Goal: Transaction & Acquisition: Obtain resource

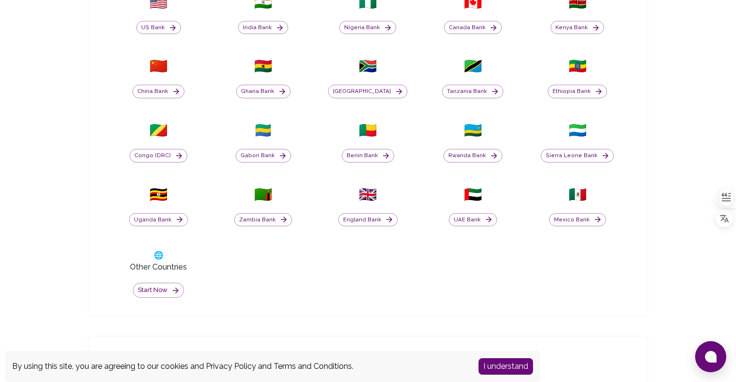
scroll to position [432, 0]
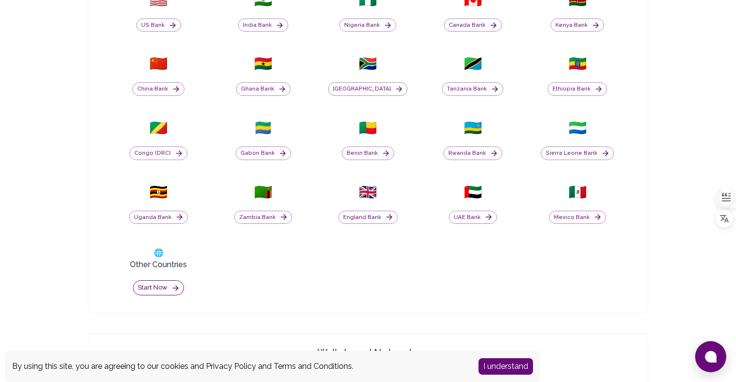
click at [174, 287] on icon "button" at bounding box center [175, 288] width 9 height 9
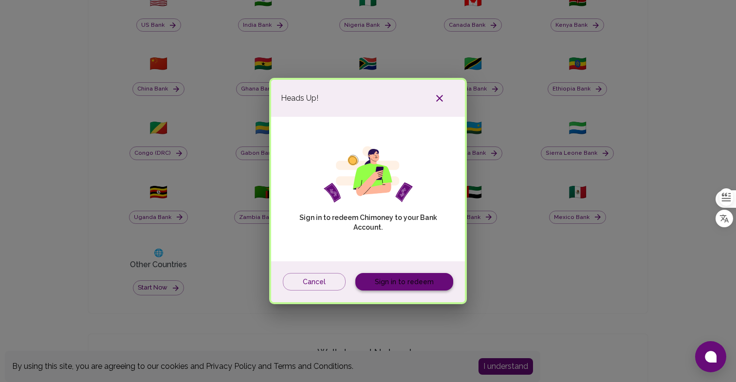
click at [387, 278] on link "Sign in to redeem" at bounding box center [404, 282] width 98 height 18
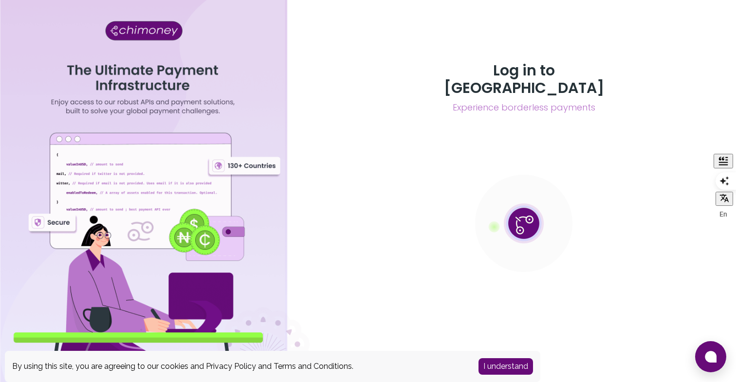
click at [508, 363] on button "I understand" at bounding box center [505, 366] width 54 height 17
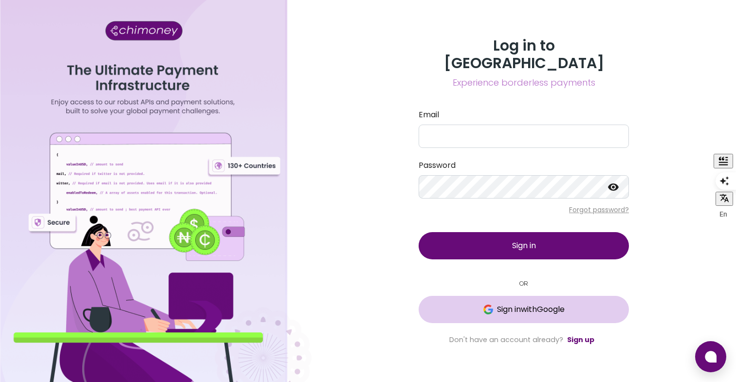
click at [503, 304] on span "Sign in with Google" at bounding box center [531, 310] width 68 height 12
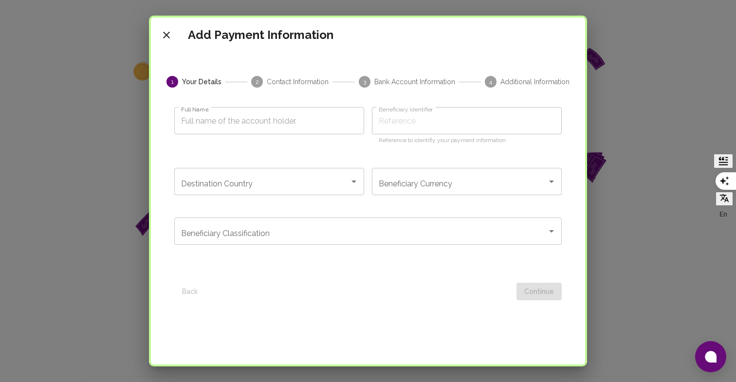
click at [310, 121] on input "Full Name" at bounding box center [269, 120] width 190 height 27
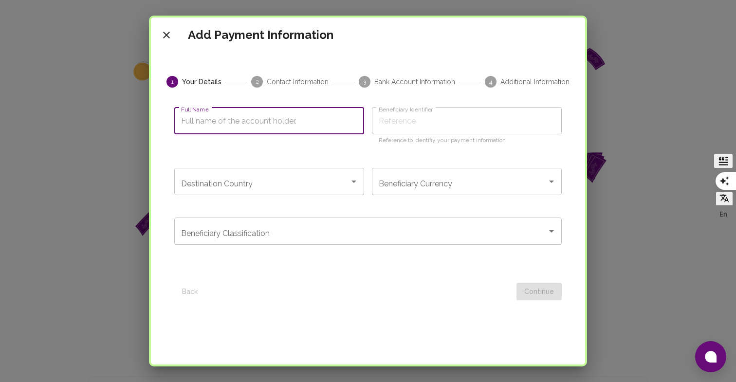
type input "Wasim Dia"
click at [294, 175] on input "Destination Country" at bounding box center [262, 181] width 166 height 18
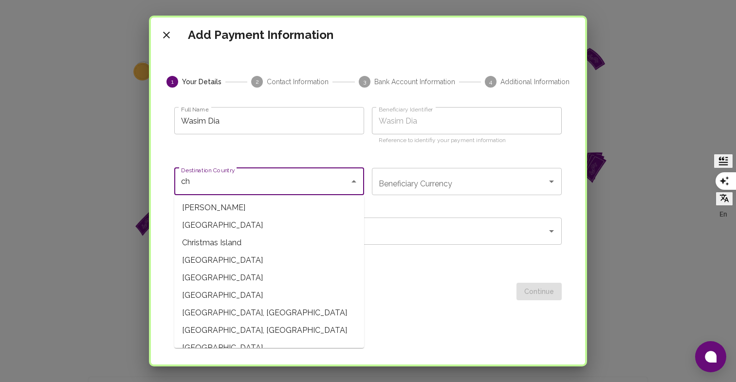
click at [252, 229] on span "[GEOGRAPHIC_DATA]" at bounding box center [269, 225] width 190 height 18
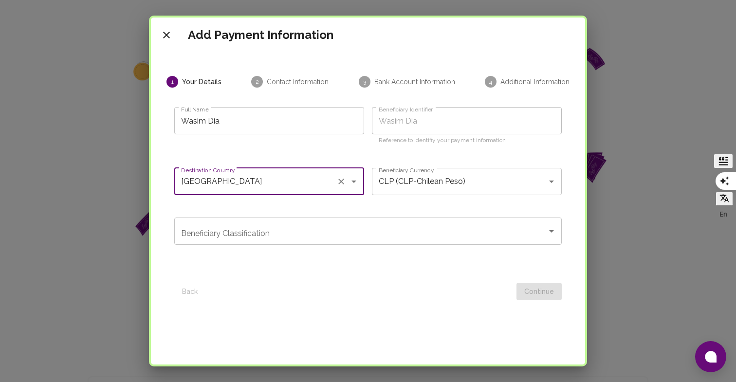
type input "[GEOGRAPHIC_DATA]"
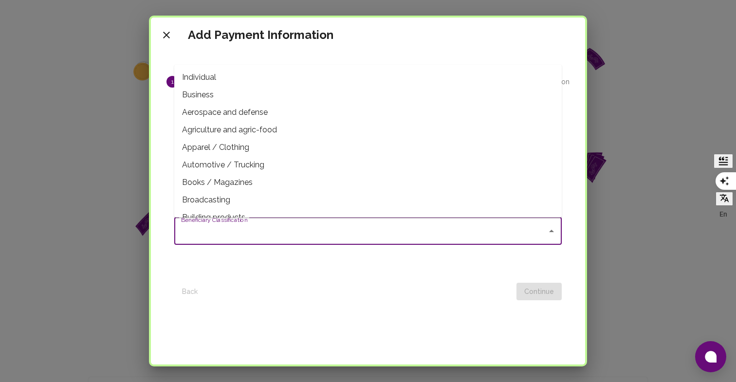
click at [370, 228] on input "Beneficiary Classification" at bounding box center [361, 231] width 364 height 18
click at [332, 85] on span "Individual" at bounding box center [367, 78] width 387 height 18
type input "Individual"
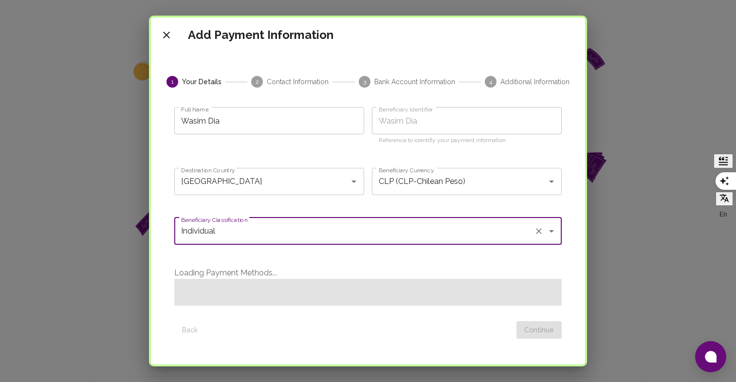
click at [480, 288] on span at bounding box center [367, 292] width 387 height 27
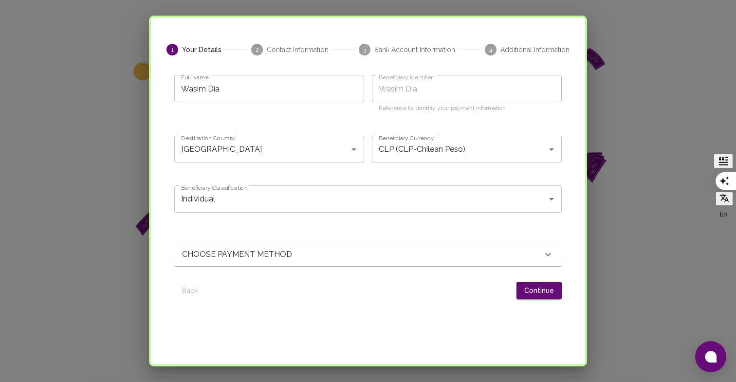
scroll to position [49, 0]
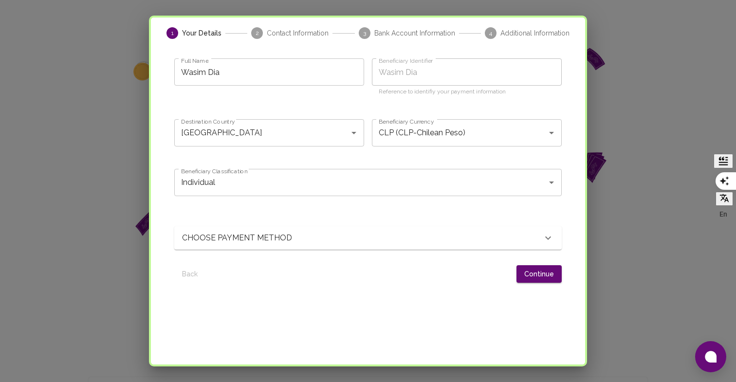
click at [445, 243] on div "CHOOSE PAYMENT METHOD" at bounding box center [362, 238] width 360 height 12
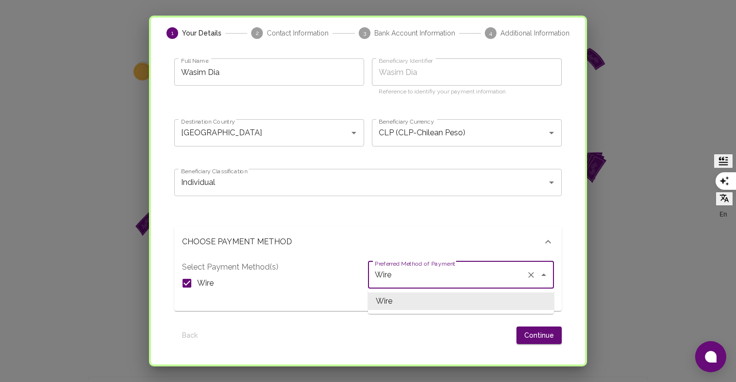
click at [442, 275] on input "Wire" at bounding box center [447, 275] width 150 height 18
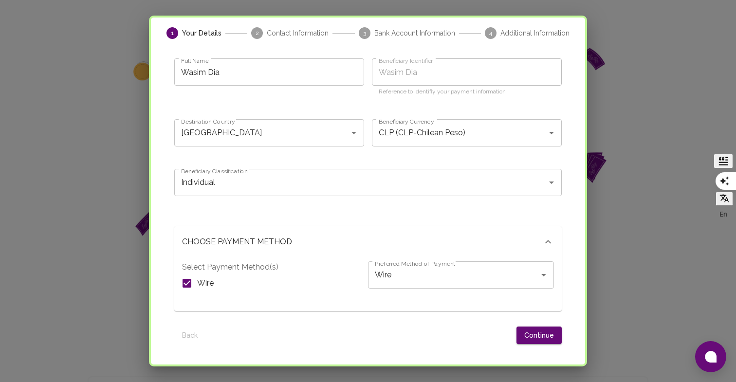
click at [279, 266] on div "Select Payment Method(s) Wire" at bounding box center [275, 282] width 186 height 42
click at [549, 337] on button "Continue" at bounding box center [538, 335] width 45 height 18
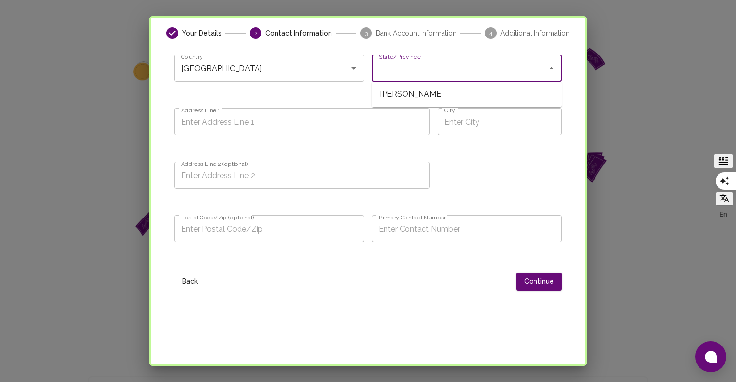
click at [407, 76] on input "State/Province" at bounding box center [459, 68] width 166 height 18
type input "Region Metropolitana ([GEOGRAPHIC_DATA])"
type input "[GEOGRAPHIC_DATA] 228"
type input "[PERSON_NAME]"
click at [409, 234] on input "Primary Contact Number" at bounding box center [467, 228] width 190 height 27
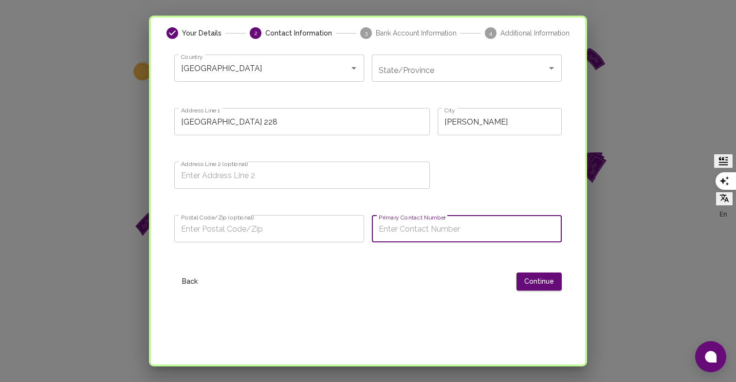
type input "972414496"
type input "[GEOGRAPHIC_DATA] 228"
type input "832000"
click at [547, 274] on button "Continue" at bounding box center [538, 281] width 45 height 18
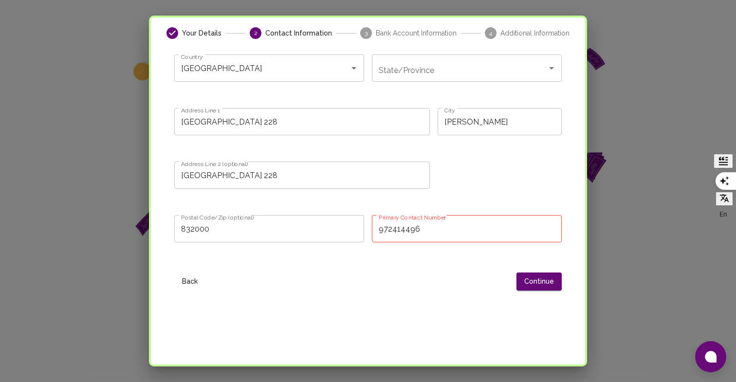
click at [377, 228] on input "972414496" at bounding box center [467, 228] width 190 height 27
type input "[PHONE_NUMBER]"
click at [532, 284] on button "Continue" at bounding box center [538, 281] width 45 height 18
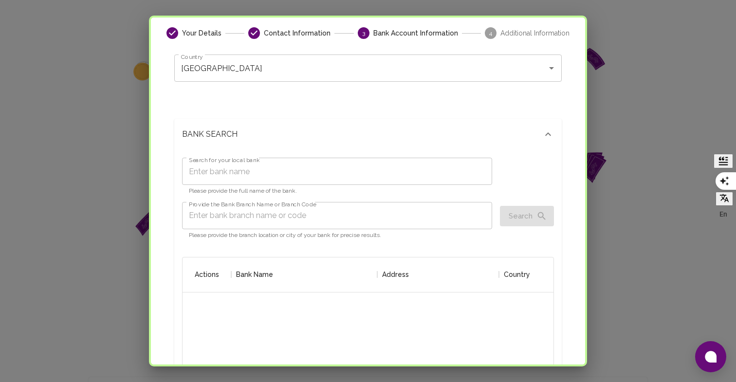
scroll to position [192, 371]
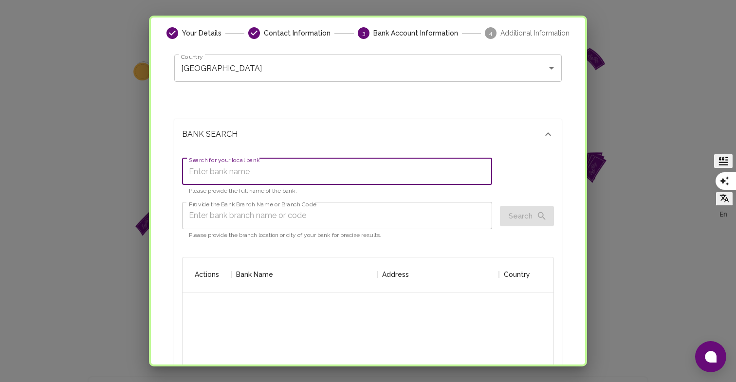
click at [430, 167] on input "Search for your local bank" at bounding box center [337, 171] width 310 height 27
type input "banco estado"
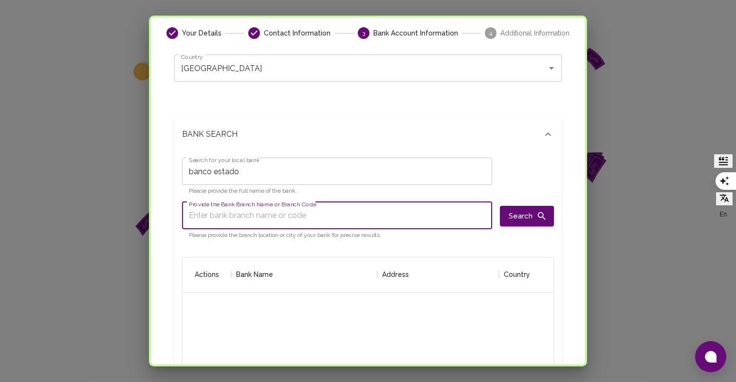
paste input "[SWIFT_CODE]"
type input "[SWIFT_CODE]"
click at [511, 224] on button "Search" at bounding box center [527, 216] width 54 height 20
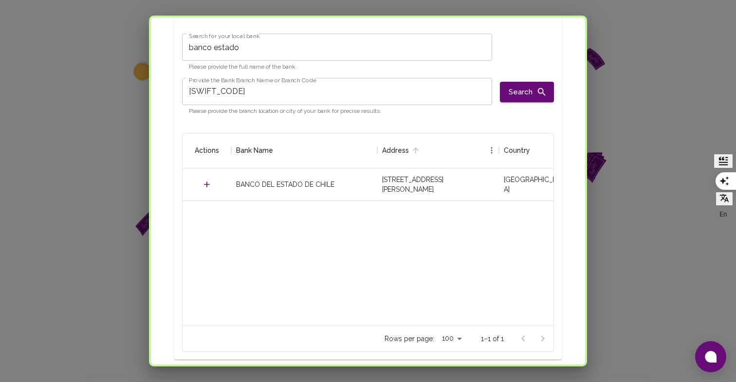
scroll to position [197, 0]
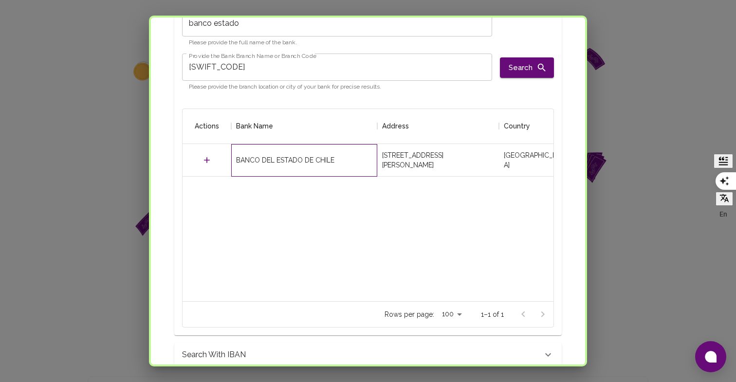
click at [360, 148] on div "BANCO DEL ESTADO DE CHILE" at bounding box center [304, 160] width 146 height 33
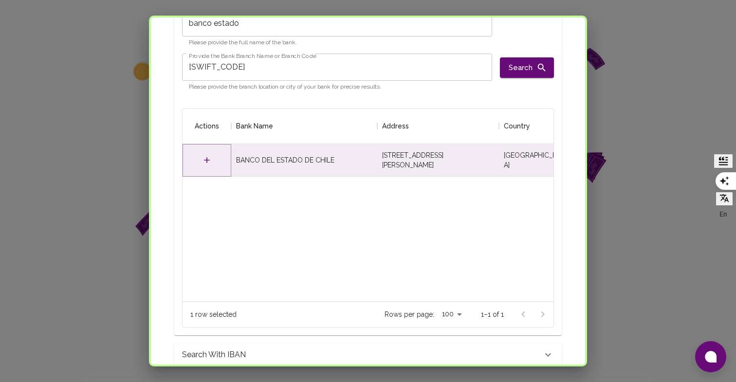
click at [212, 162] on button "Select" at bounding box center [206, 160] width 15 height 15
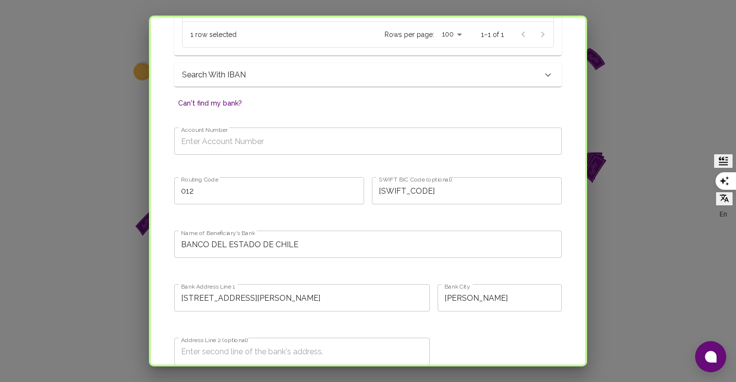
scroll to position [478, 0]
click at [259, 140] on input "Account Number" at bounding box center [367, 139] width 387 height 27
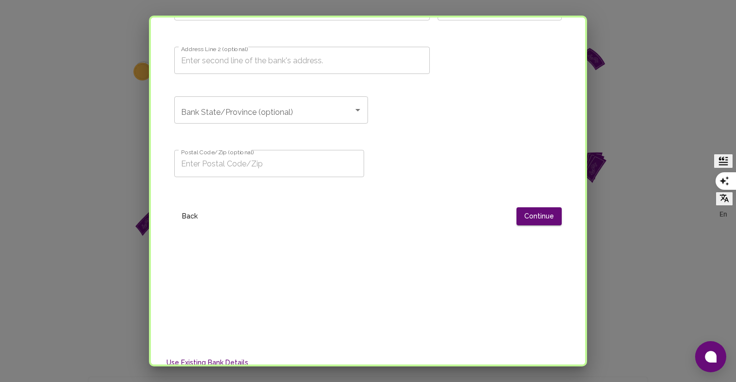
scroll to position [728, 0]
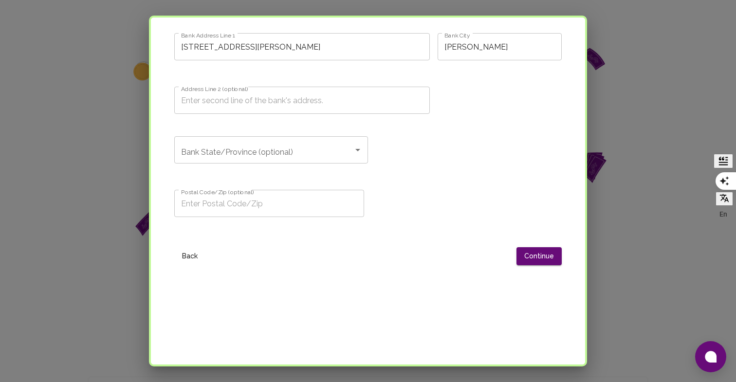
type input "274890215"
click at [291, 201] on input "Postal Code/Zip (optional)" at bounding box center [269, 203] width 190 height 27
type input "832000"
type input "[GEOGRAPHIC_DATA] 228"
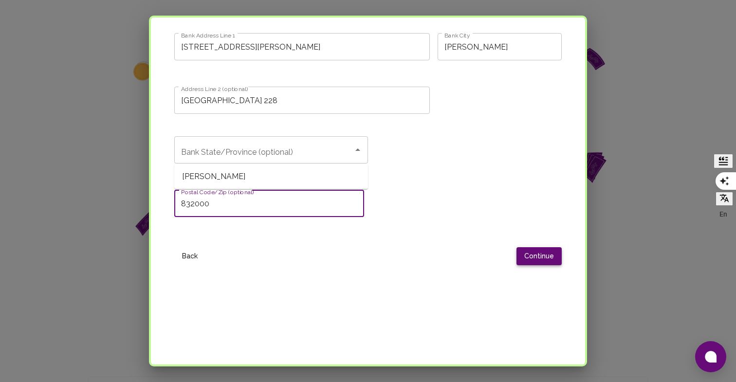
click at [536, 253] on button "Continue" at bounding box center [538, 256] width 45 height 18
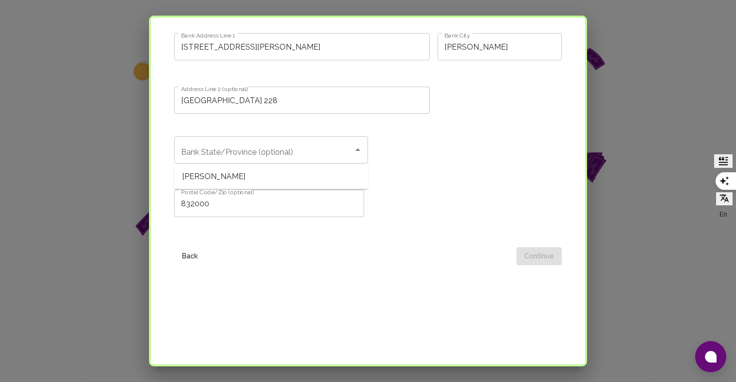
scroll to position [13, 0]
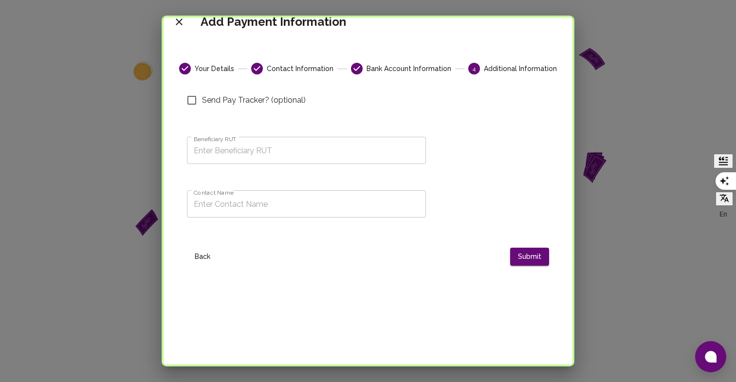
click at [260, 99] on span "Send Pay Tracker? (optional)" at bounding box center [254, 100] width 104 height 12
click at [202, 99] on input "Send Pay Tracker? (optional)" at bounding box center [191, 100] width 20 height 20
checkbox input "true"
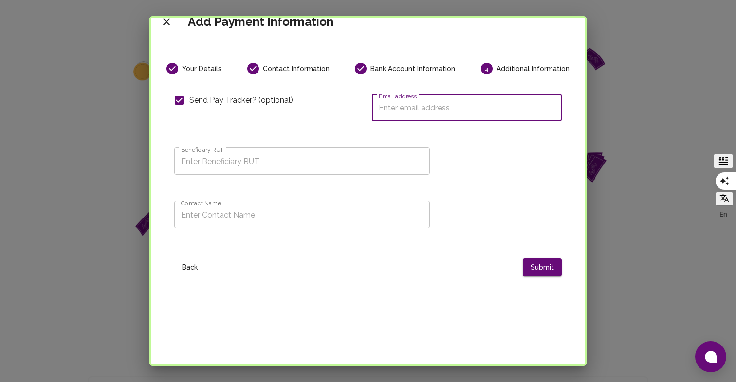
click at [403, 114] on input "Email address" at bounding box center [467, 107] width 190 height 27
type input "[EMAIL_ADDRESS][DOMAIN_NAME]"
click at [379, 156] on input "Beneficiary RUT" at bounding box center [301, 160] width 255 height 27
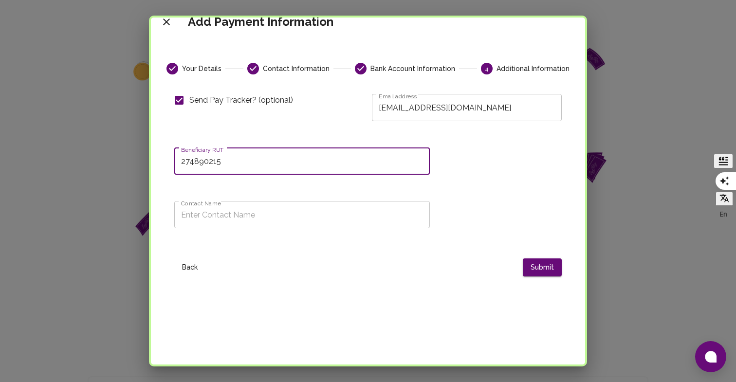
type input "274890215"
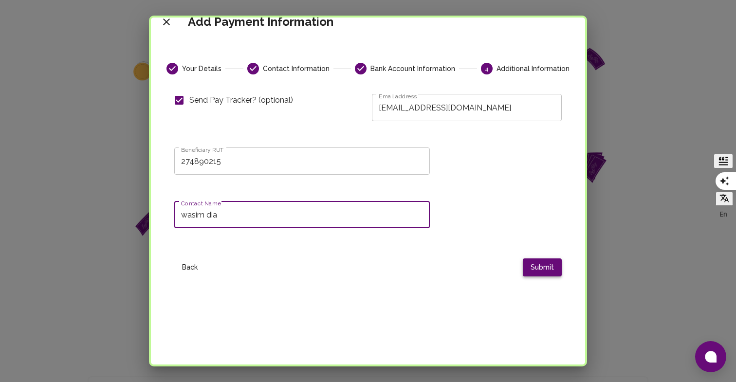
type input "wasim dia"
click at [539, 261] on button "Submit" at bounding box center [541, 267] width 39 height 18
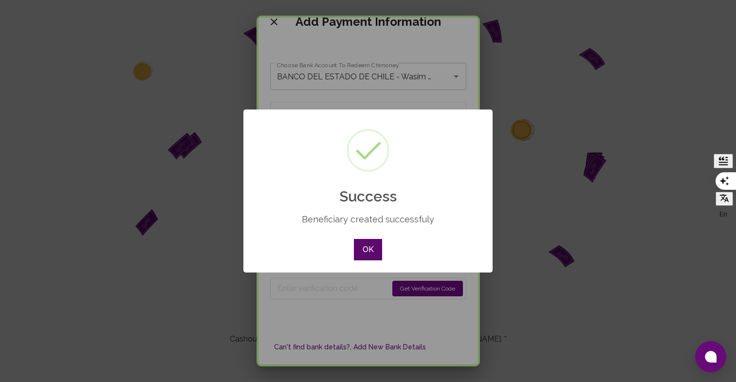
click at [365, 239] on button "OK" at bounding box center [368, 249] width 28 height 21
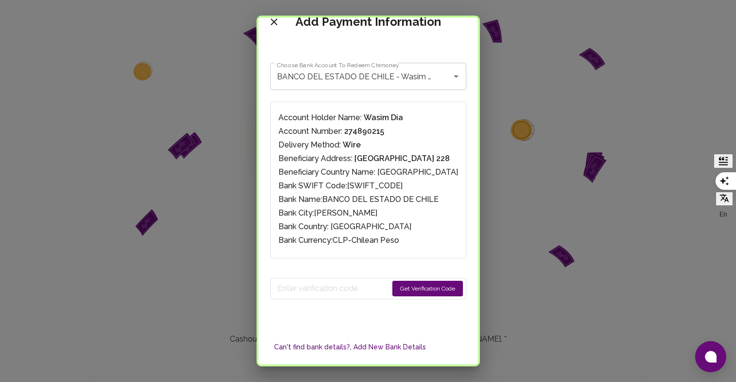
scroll to position [71, 0]
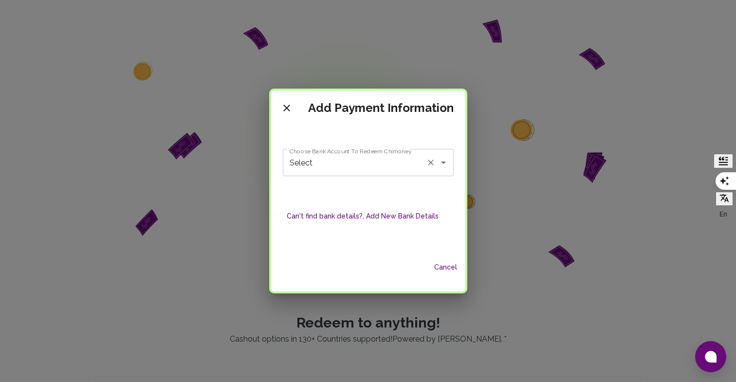
click at [397, 163] on input "Select" at bounding box center [354, 162] width 135 height 18
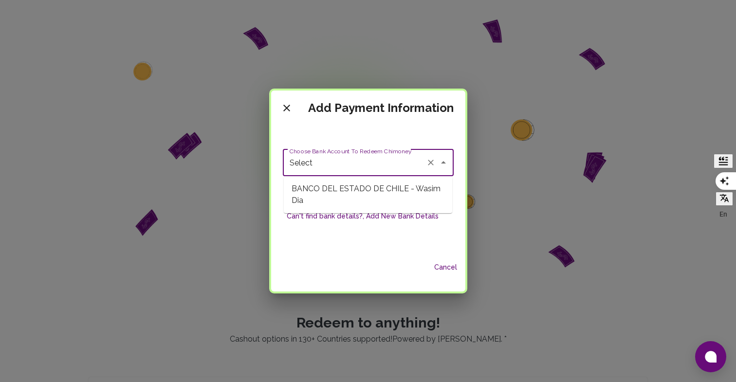
click at [382, 191] on span "BANCO DEL ESTADO DE CHILE - Wasim Dia" at bounding box center [368, 194] width 168 height 29
type input "BANCO DEL ESTADO DE CHILE - Wasim Dia"
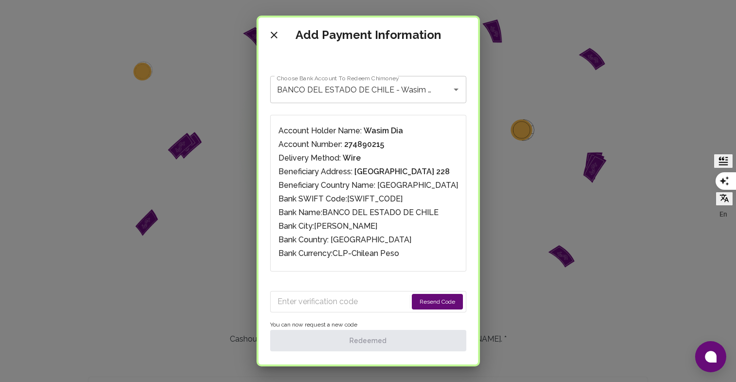
click at [420, 308] on button "Resend Code" at bounding box center [437, 302] width 51 height 16
click at [376, 299] on input "Enter verification code" at bounding box center [334, 302] width 115 height 16
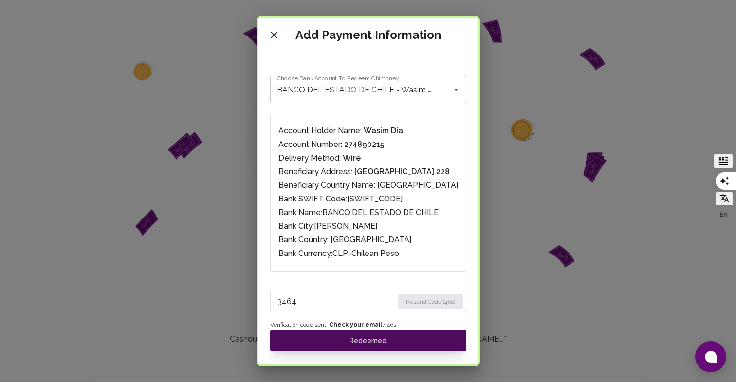
type input "3464"
click at [337, 338] on button "Redeemed" at bounding box center [368, 340] width 196 height 21
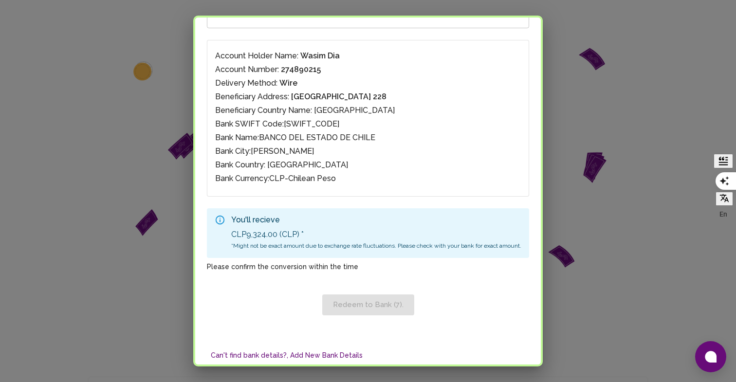
scroll to position [140, 0]
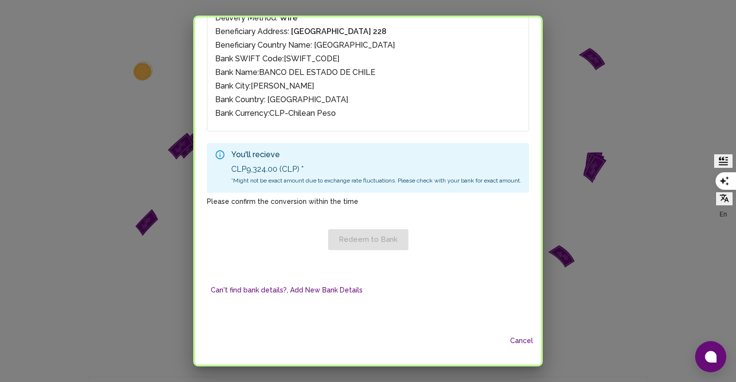
drag, startPoint x: 371, startPoint y: 239, endPoint x: 368, endPoint y: 234, distance: 5.7
click at [370, 239] on div "Redeem to Bank" at bounding box center [368, 232] width 322 height 35
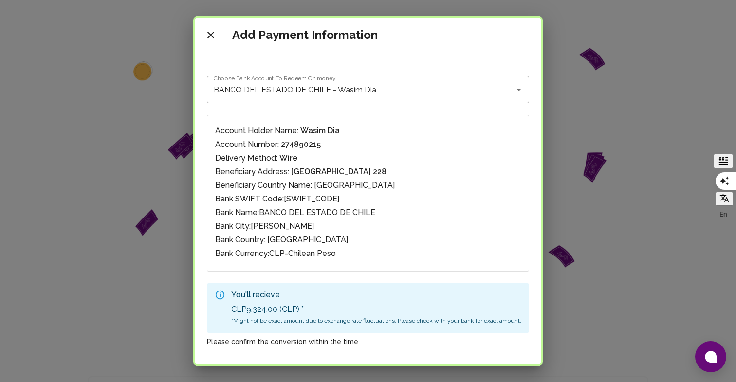
click at [209, 32] on icon "close" at bounding box center [211, 35] width 12 height 12
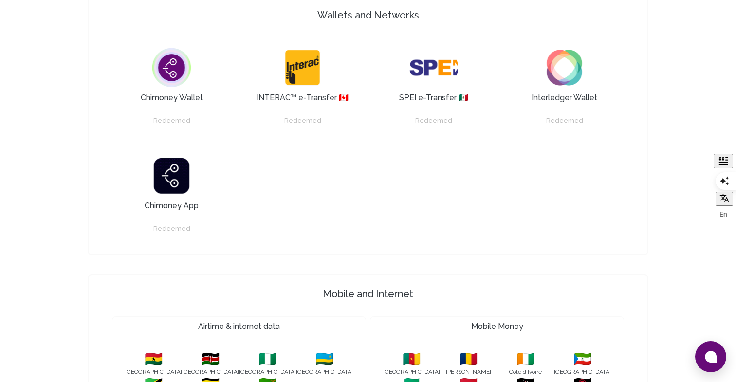
scroll to position [756, 0]
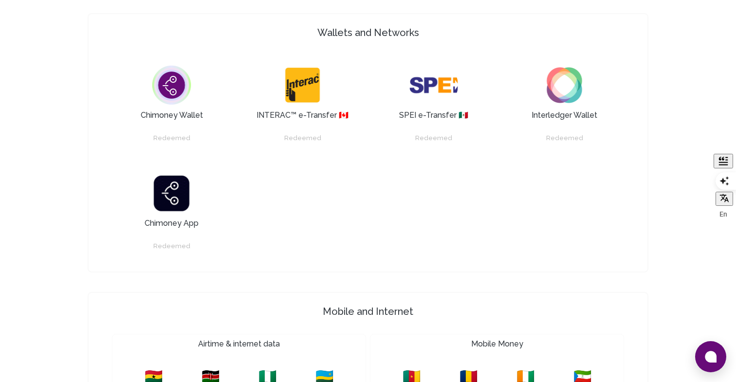
click at [166, 90] on img at bounding box center [171, 85] width 49 height 49
click at [317, 305] on h4 "Mobile and Internet" at bounding box center [367, 312] width 551 height 14
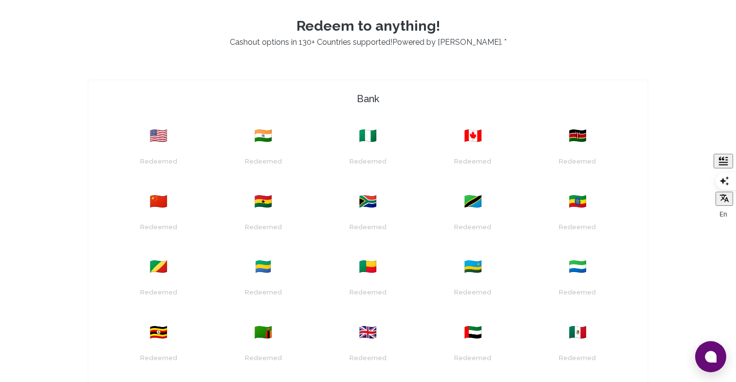
scroll to position [0, 0]
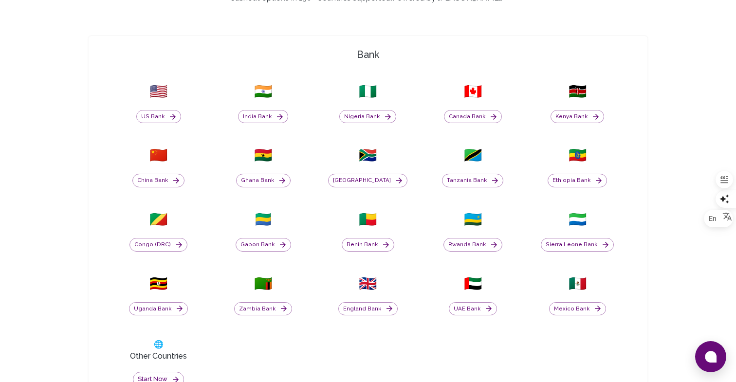
scroll to position [349, 0]
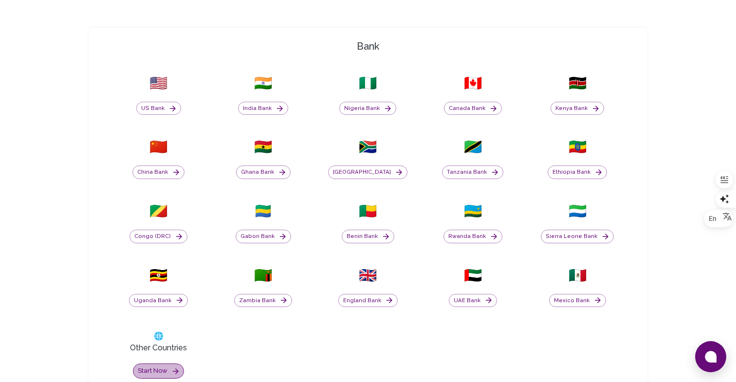
click at [147, 371] on button "Start now" at bounding box center [158, 370] width 51 height 15
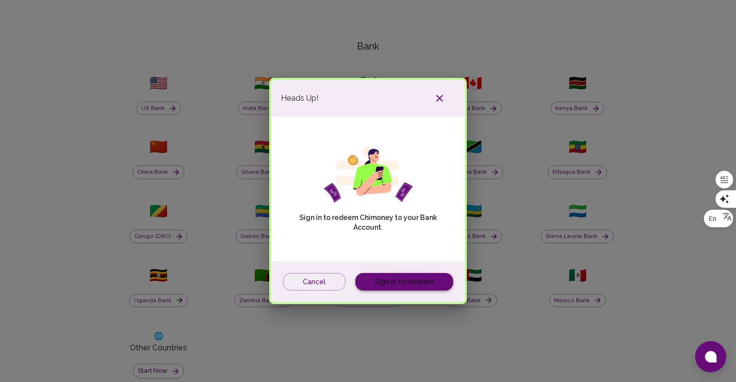
click at [386, 288] on link "Sign in to redeem" at bounding box center [404, 282] width 98 height 18
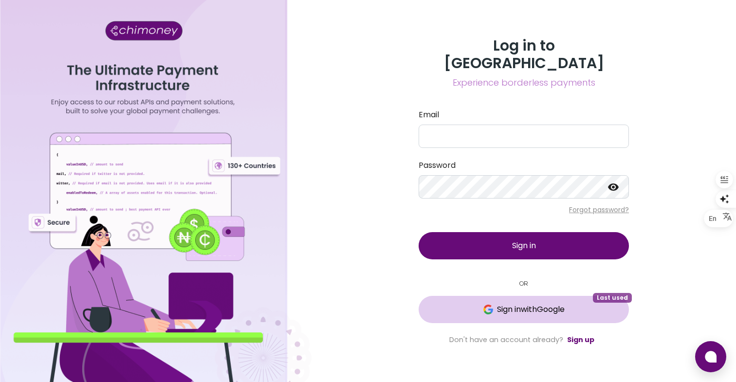
click at [473, 304] on span "Sign in with Google" at bounding box center [523, 310] width 171 height 12
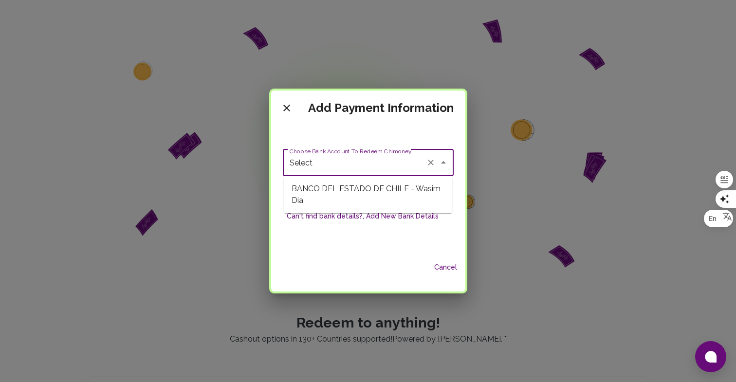
click at [366, 169] on input "Select" at bounding box center [354, 162] width 135 height 18
click at [357, 202] on span "BANCO DEL ESTADO DE CHILE - Wasim Dia" at bounding box center [368, 194] width 168 height 29
type input "BANCO DEL ESTADO DE CHILE - Wasim Dia"
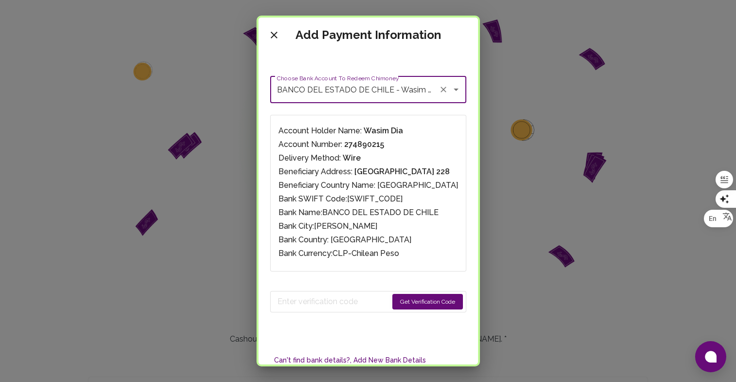
click at [419, 303] on button "Get Verification Code" at bounding box center [427, 302] width 71 height 16
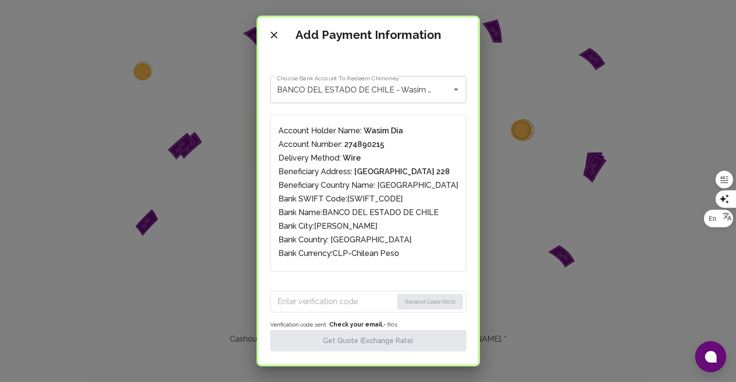
click at [325, 301] on input "Enter verification code" at bounding box center [334, 302] width 115 height 16
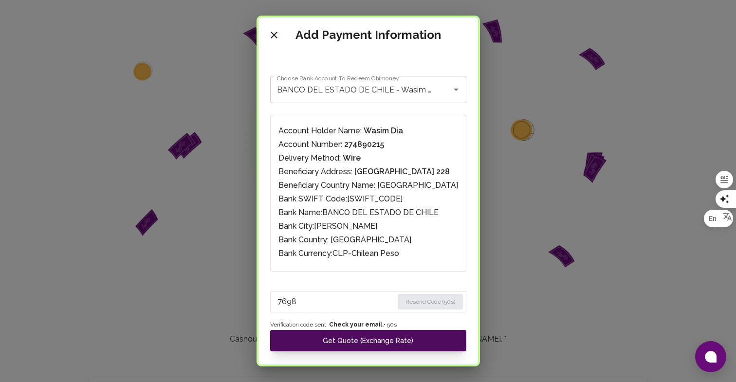
type input "7698"
click at [368, 341] on button "Get Quote (Exchange Rate)" at bounding box center [368, 340] width 196 height 21
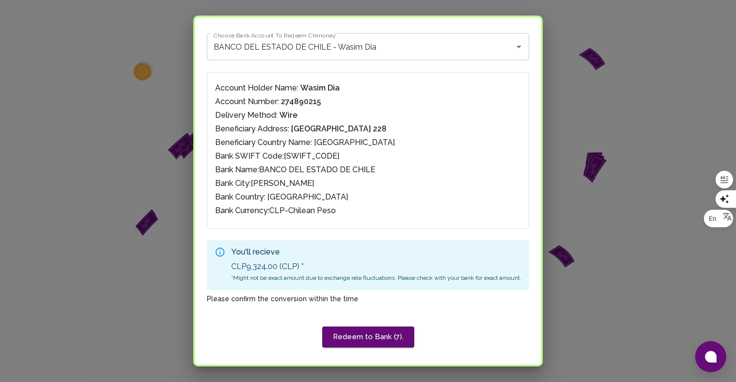
scroll to position [61, 0]
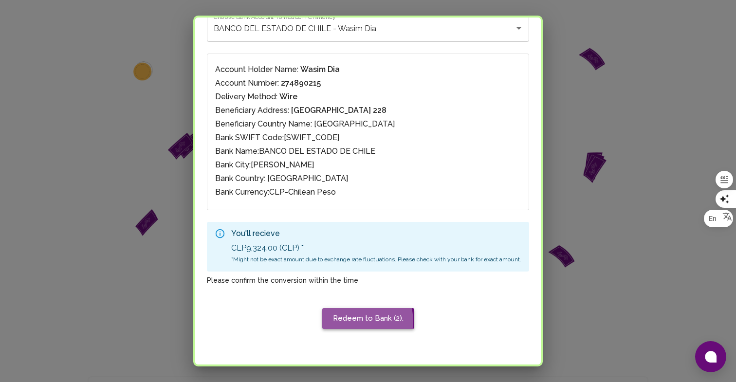
click at [338, 322] on button "Redeem to Bank (2)." at bounding box center [368, 318] width 92 height 20
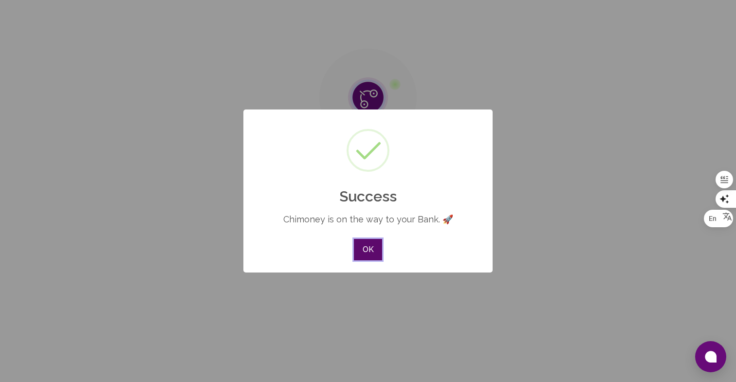
click at [375, 255] on button "OK" at bounding box center [368, 249] width 28 height 21
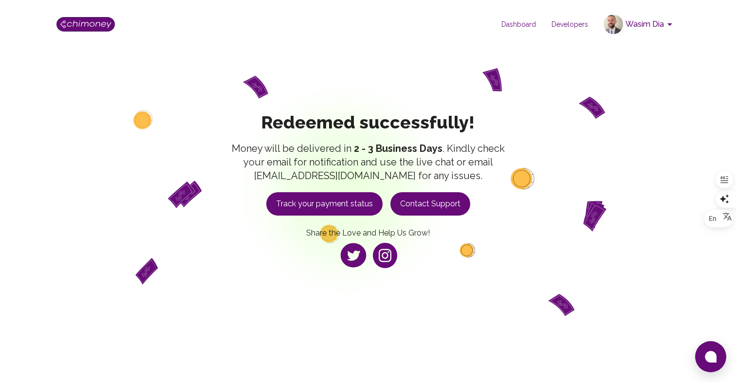
click at [332, 197] on button "Track your payment status" at bounding box center [324, 203] width 116 height 23
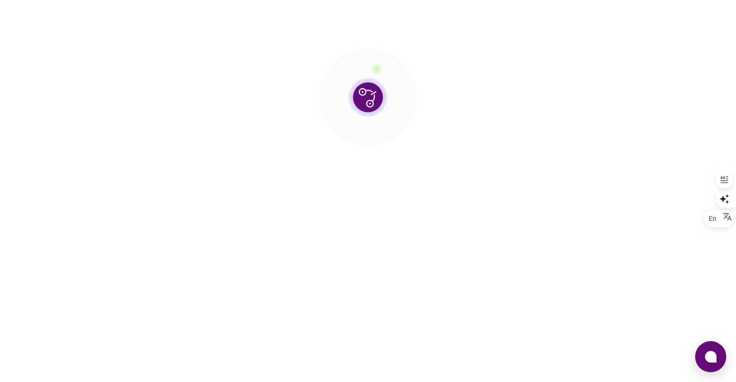
click at [371, 70] on img at bounding box center [367, 97] width 97 height 97
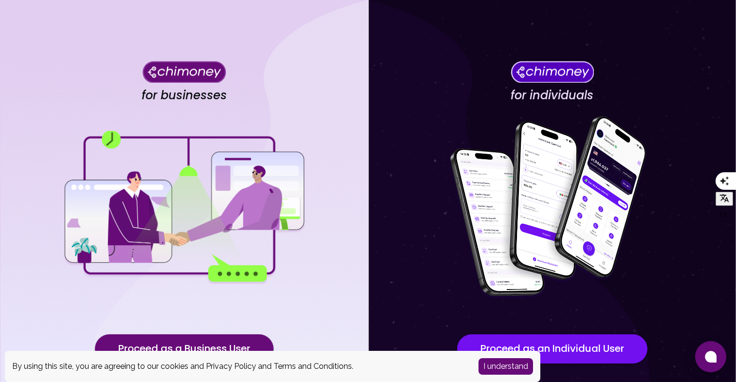
scroll to position [57, 0]
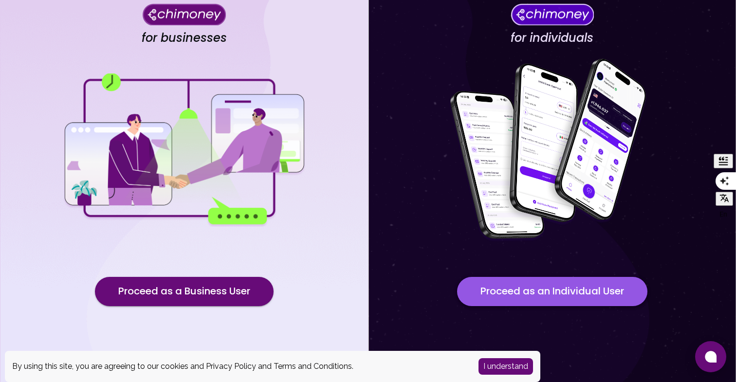
click at [478, 280] on button "Proceed as an Individual User" at bounding box center [552, 291] width 190 height 29
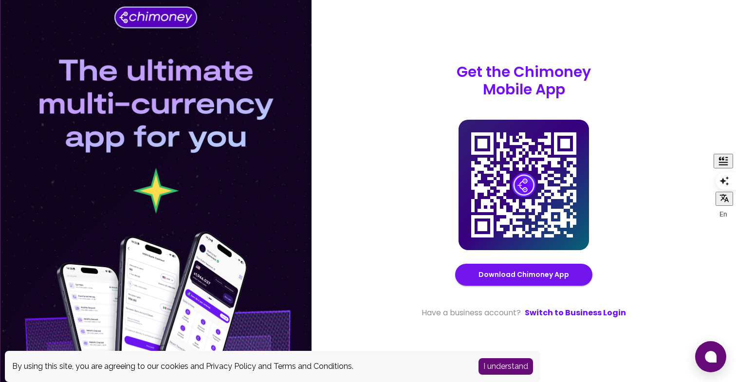
click at [519, 167] on icon at bounding box center [523, 184] width 105 height 105
click at [701, 341] on div "Get the Chimoney Mobile App Chimoney Mobile App Download Chimoney App Have a bu…" at bounding box center [523, 191] width 424 height 382
click at [707, 354] on icon at bounding box center [710, 357] width 12 height 12
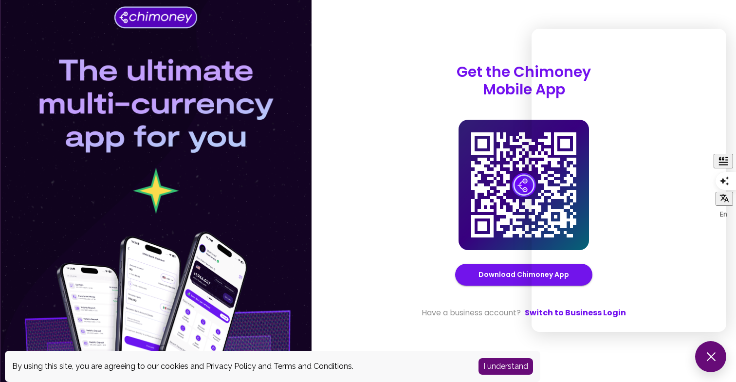
click at [493, 367] on button "I understand" at bounding box center [505, 366] width 54 height 17
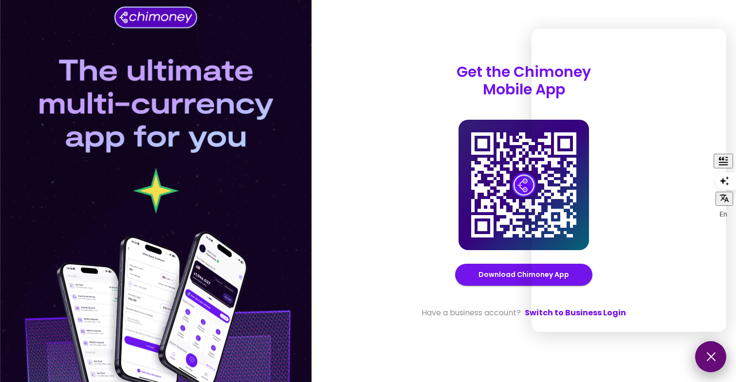
click at [718, 356] on button at bounding box center [710, 356] width 31 height 31
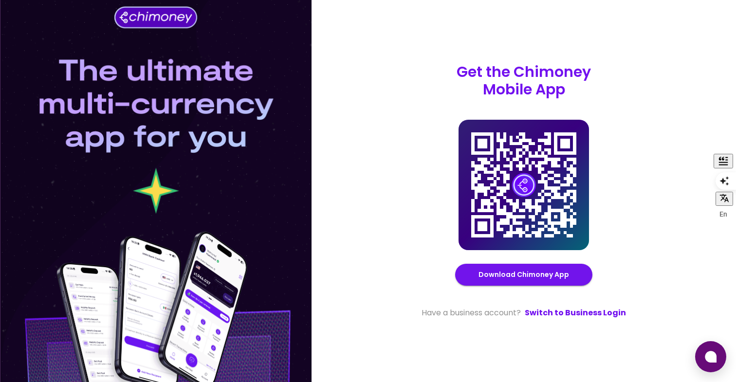
click at [179, 16] on div at bounding box center [155, 191] width 311 height 382
